Goal: Information Seeking & Learning: Find specific fact

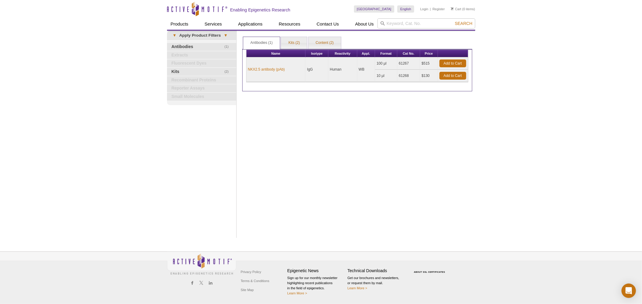
click at [409, 17] on div "[GEOGRAPHIC_DATA] [GEOGRAPHIC_DATA] [GEOGRAPHIC_DATA] [GEOGRAPHIC_DATA] [GEOGRA…" at bounding box center [414, 9] width 121 height 18
click at [410, 23] on input "search" at bounding box center [426, 23] width 98 height 10
paste input "H3K27me3"
type input "H3K27me3"
click at [453, 21] on button "Search" at bounding box center [463, 23] width 21 height 5
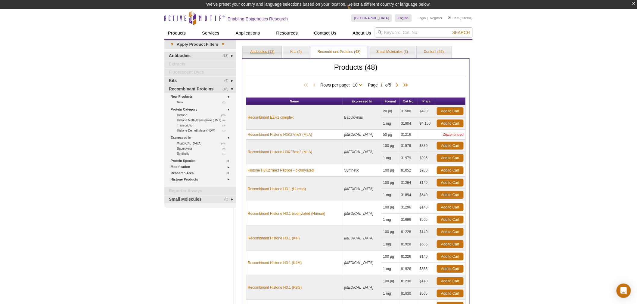
click at [271, 53] on link "Antibodies (13)" at bounding box center [262, 52] width 39 height 12
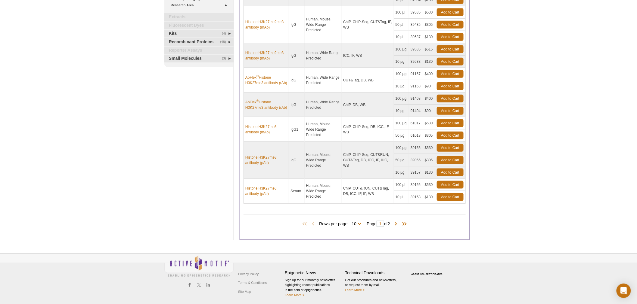
scroll to position [196, 0]
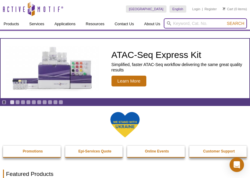
click at [178, 25] on input "search" at bounding box center [205, 23] width 83 height 10
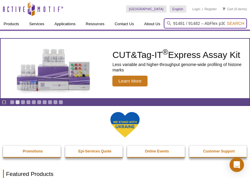
type input "91481 / 91482 – AbFlex p300 antibody (rAb)"
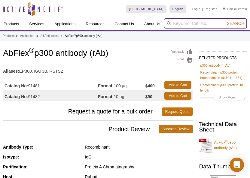
click at [195, 25] on input "search" at bounding box center [205, 23] width 83 height 10
type input "91473"
click at [225, 21] on button "Search" at bounding box center [235, 23] width 21 height 5
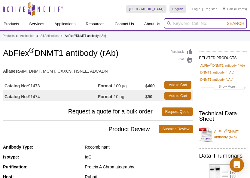
click at [209, 23] on input "search" at bounding box center [205, 23] width 83 height 10
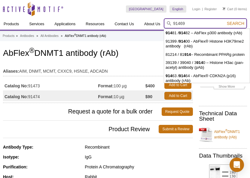
type input "91469"
click at [225, 21] on button "Search" at bounding box center [235, 23] width 21 height 5
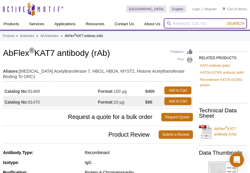
click at [182, 22] on input "search" at bounding box center [205, 23] width 83 height 10
type input "91443"
click at [225, 21] on button "Search" at bounding box center [235, 23] width 21 height 5
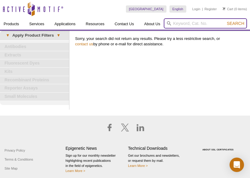
click at [191, 24] on input "search" at bounding box center [205, 23] width 83 height 10
type input "91473"
click at [225, 21] on button "Search" at bounding box center [235, 23] width 21 height 5
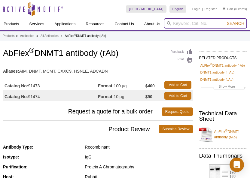
click at [190, 23] on input "search" at bounding box center [205, 23] width 83 height 10
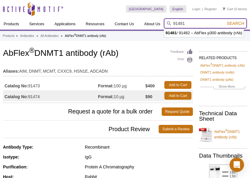
type input "91481"
click at [225, 21] on button "Search" at bounding box center [235, 23] width 21 height 5
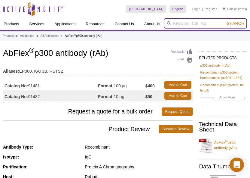
click at [189, 23] on input "search" at bounding box center [205, 23] width 83 height 10
type input "91447"
click at [225, 21] on button "Search" at bounding box center [235, 23] width 21 height 5
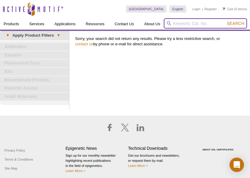
click at [187, 24] on input "search" at bounding box center [205, 23] width 83 height 10
type input "91451"
click at [225, 21] on button "Search" at bounding box center [235, 23] width 21 height 5
click at [190, 24] on input "search" at bounding box center [205, 23] width 83 height 10
type input "91447"
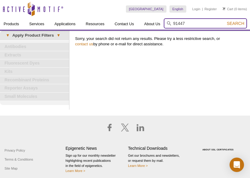
click at [225, 21] on button "Search" at bounding box center [235, 23] width 21 height 5
click at [195, 21] on input "search" at bounding box center [205, 23] width 83 height 10
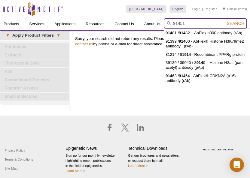
type input "91451"
click at [225, 21] on button "Search" at bounding box center [235, 23] width 21 height 5
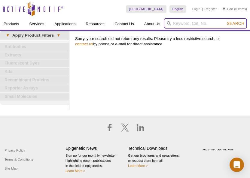
click at [208, 19] on input "search" at bounding box center [205, 23] width 83 height 10
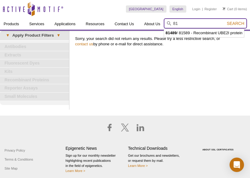
type input "8"
type input "91489"
click at [225, 21] on button "Search" at bounding box center [235, 23] width 21 height 5
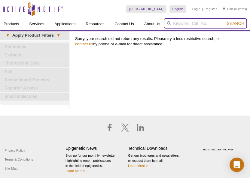
click at [200, 20] on input "search" at bounding box center [205, 23] width 83 height 10
type input "91491"
click at [225, 21] on button "Search" at bounding box center [235, 23] width 21 height 5
